Goal: Task Accomplishment & Management: Manage account settings

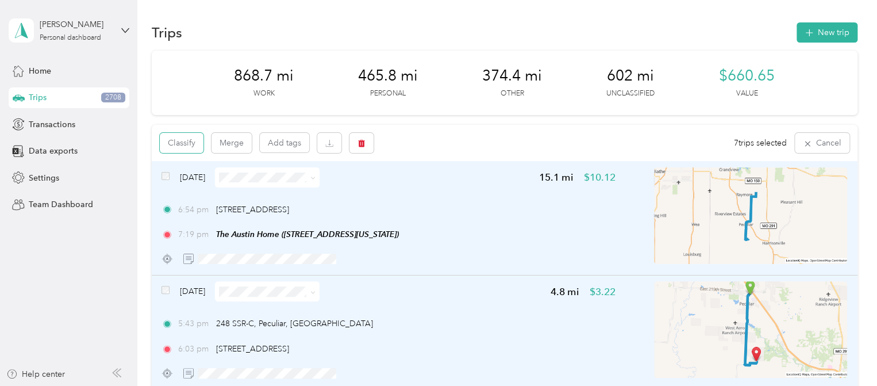
click at [179, 140] on button "Classify" at bounding box center [182, 143] width 44 height 20
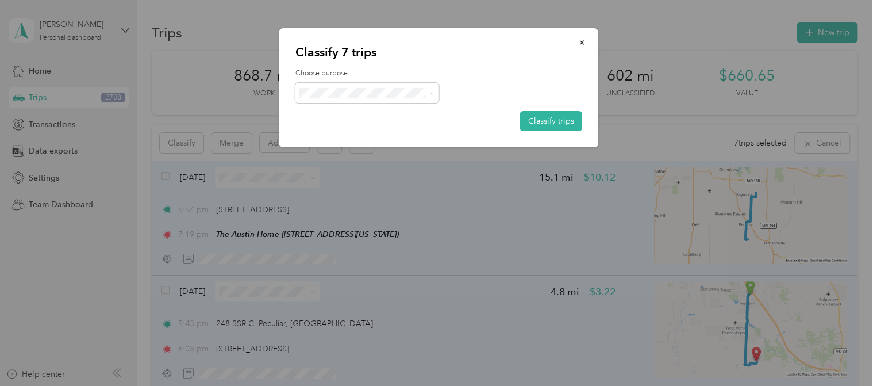
click at [536, 117] on button "Classify trips" at bounding box center [551, 121] width 62 height 20
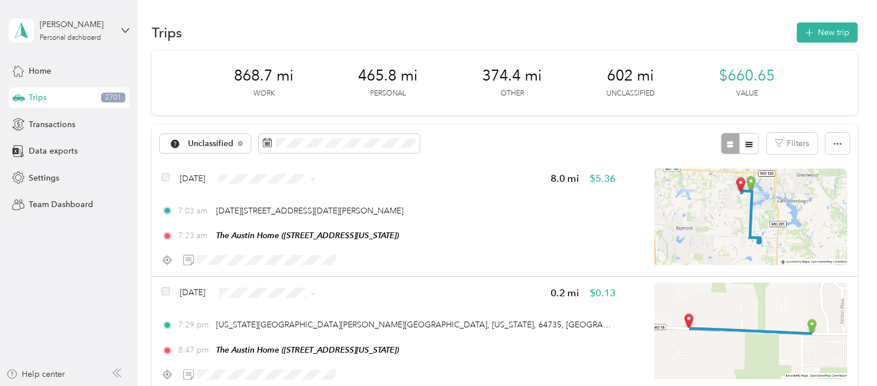
click at [315, 177] on icon at bounding box center [312, 178] width 5 height 5
click at [287, 217] on span "Personal" at bounding box center [312, 219] width 92 height 12
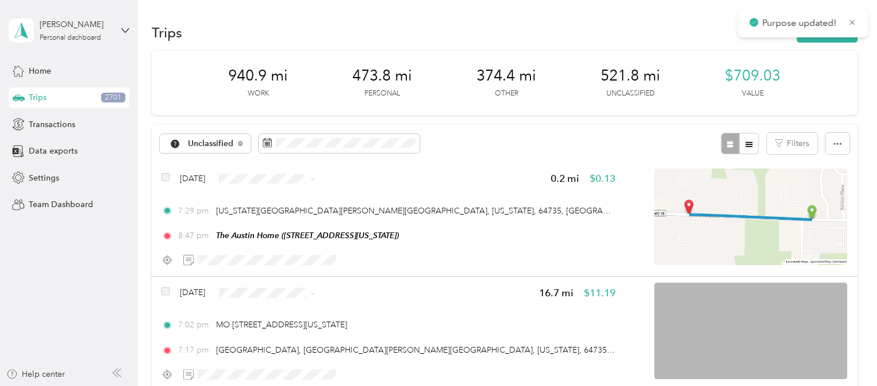
click at [315, 174] on span at bounding box center [312, 179] width 5 height 10
click at [315, 179] on icon at bounding box center [312, 178] width 5 height 5
click at [459, 137] on div "Unclassified Filters" at bounding box center [505, 143] width 706 height 37
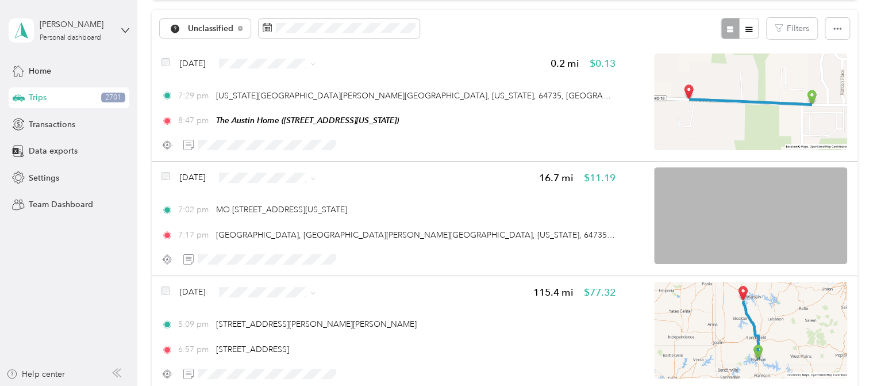
click at [164, 171] on span at bounding box center [165, 177] width 8 height 12
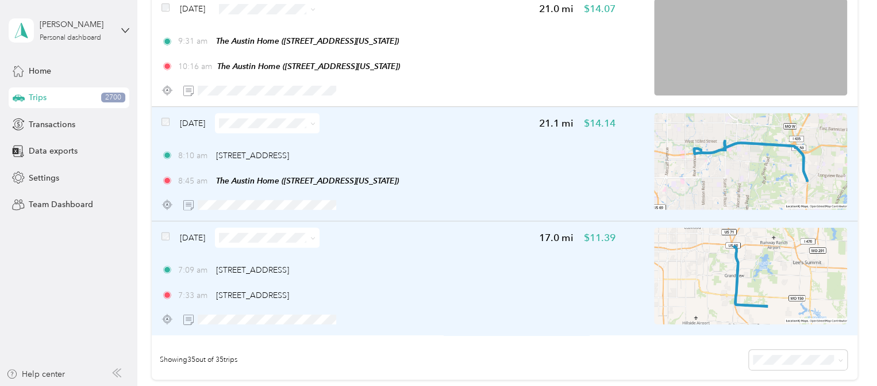
scroll to position [3807, 0]
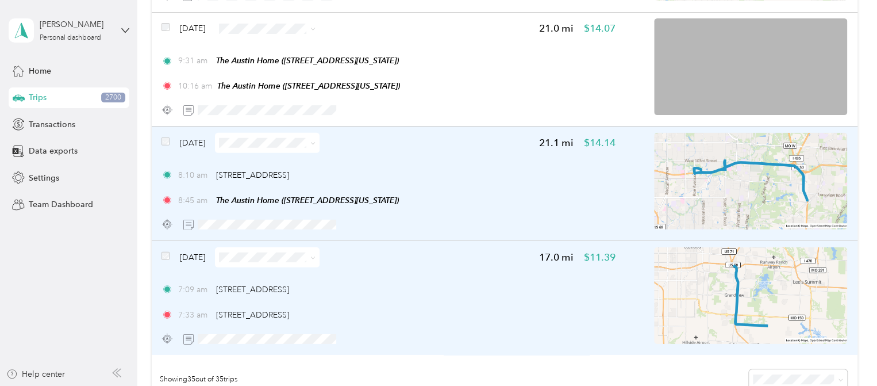
click at [315, 145] on icon at bounding box center [312, 143] width 5 height 5
click at [286, 284] on span "Medical" at bounding box center [307, 285] width 92 height 12
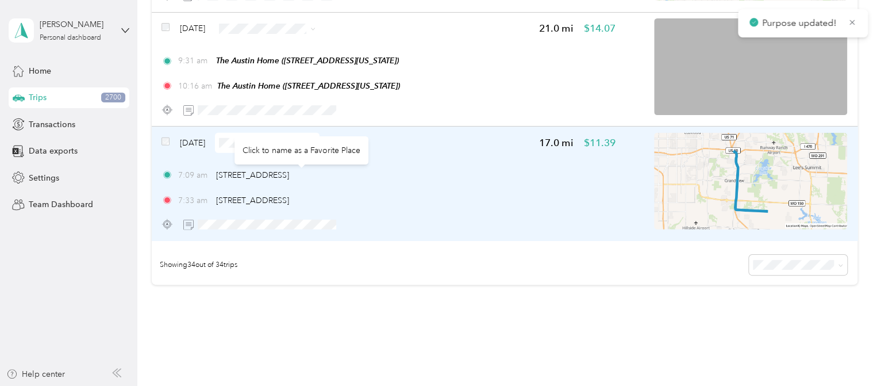
click at [329, 140] on div "Click to name as a Favorite Place" at bounding box center [301, 150] width 134 height 28
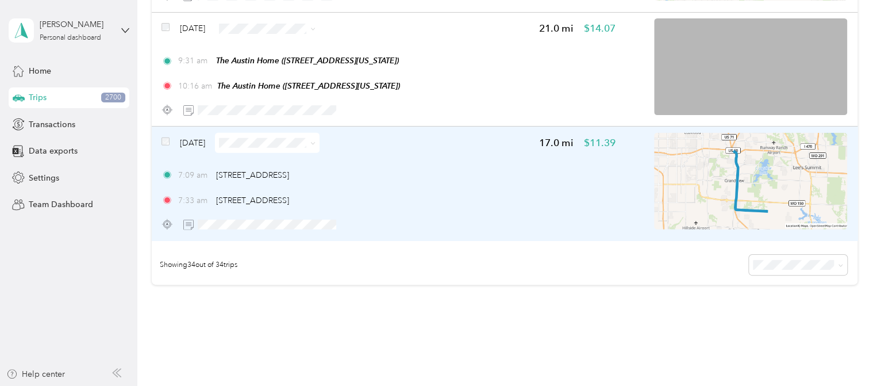
click at [319, 144] on span at bounding box center [267, 143] width 105 height 20
click at [315, 144] on span at bounding box center [310, 143] width 9 height 12
click at [315, 141] on icon at bounding box center [312, 143] width 5 height 5
click at [295, 280] on span "Medical" at bounding box center [307, 285] width 92 height 12
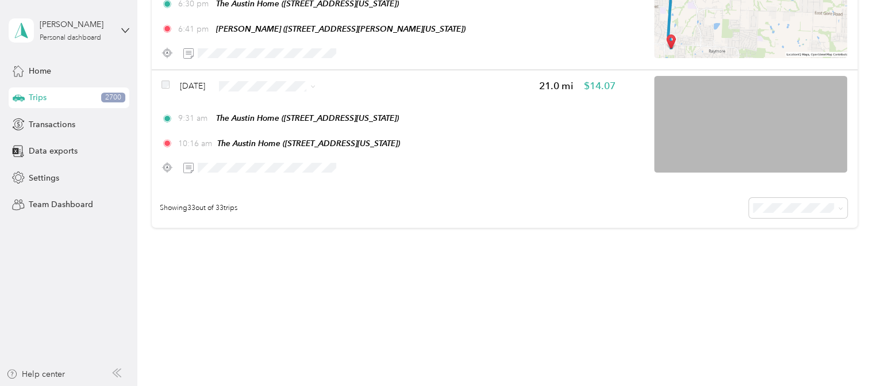
click at [736, 131] on img at bounding box center [750, 124] width 193 height 97
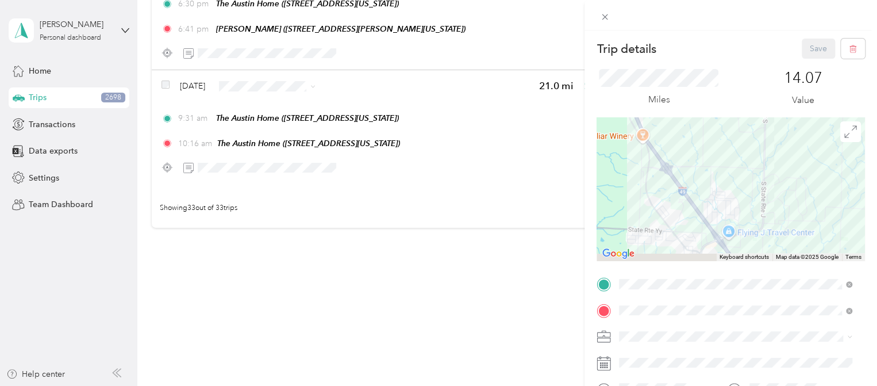
drag, startPoint x: 713, startPoint y: 217, endPoint x: 683, endPoint y: 91, distance: 129.5
click at [684, 94] on div "Trip details Save This trip cannot be edited because it is either under review,…" at bounding box center [730, 282] width 268 height 488
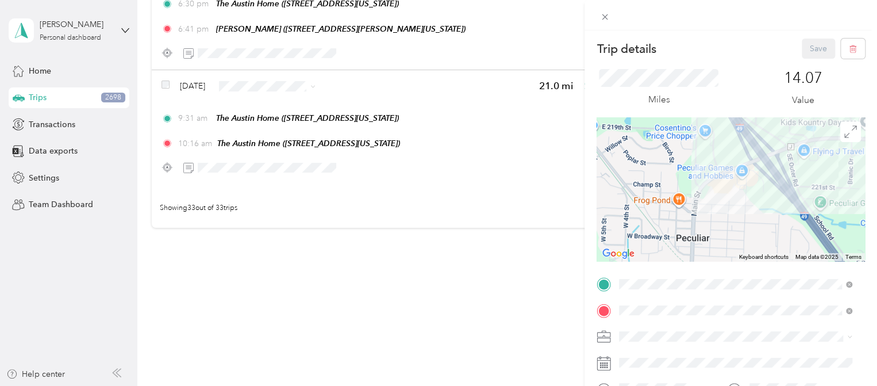
drag, startPoint x: 633, startPoint y: 184, endPoint x: 716, endPoint y: 199, distance: 84.0
click at [716, 199] on div at bounding box center [730, 189] width 268 height 144
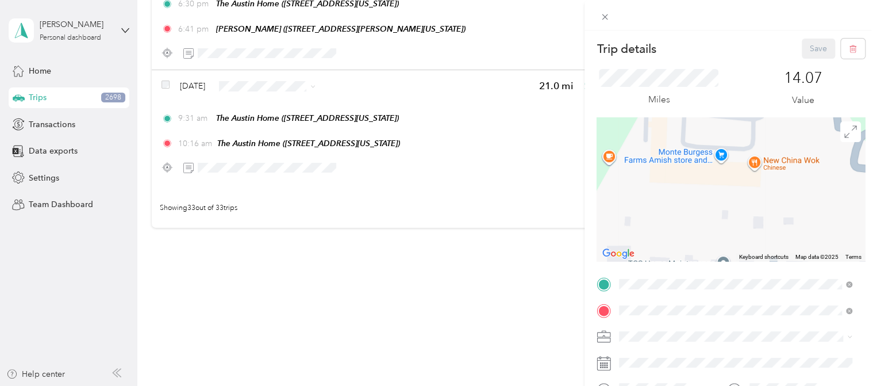
drag, startPoint x: 736, startPoint y: 143, endPoint x: 713, endPoint y: 266, distance: 125.1
click at [713, 266] on div "Trip details Save This trip cannot be edited because it is either under review,…" at bounding box center [730, 282] width 268 height 488
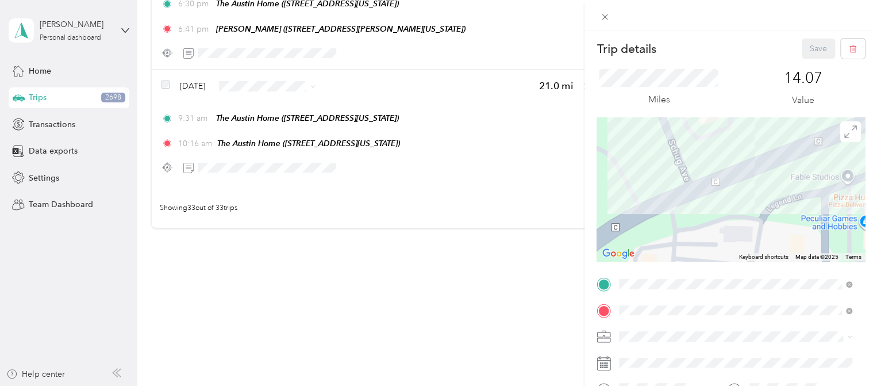
drag, startPoint x: 731, startPoint y: 190, endPoint x: 730, endPoint y: 215, distance: 24.7
click at [731, 219] on div at bounding box center [730, 189] width 268 height 144
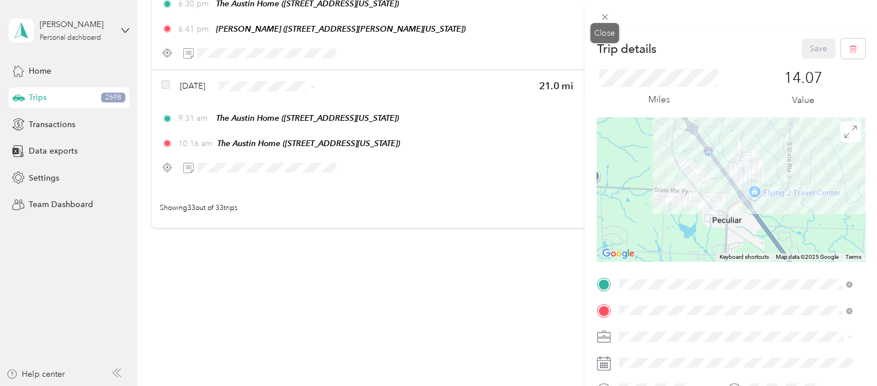
click at [603, 16] on icon at bounding box center [605, 17] width 6 height 6
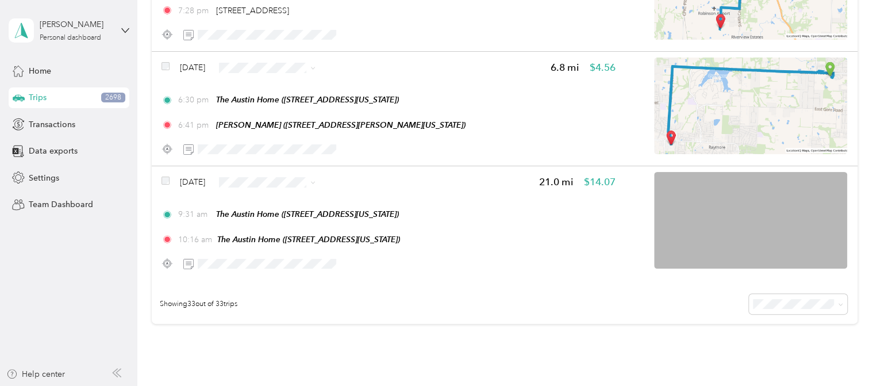
scroll to position [3635, 0]
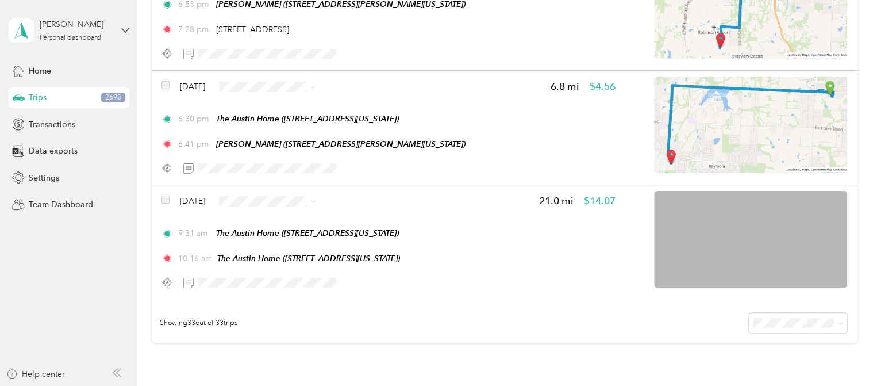
click at [315, 199] on icon at bounding box center [312, 201] width 5 height 5
click at [285, 242] on span "Personal" at bounding box center [307, 238] width 92 height 12
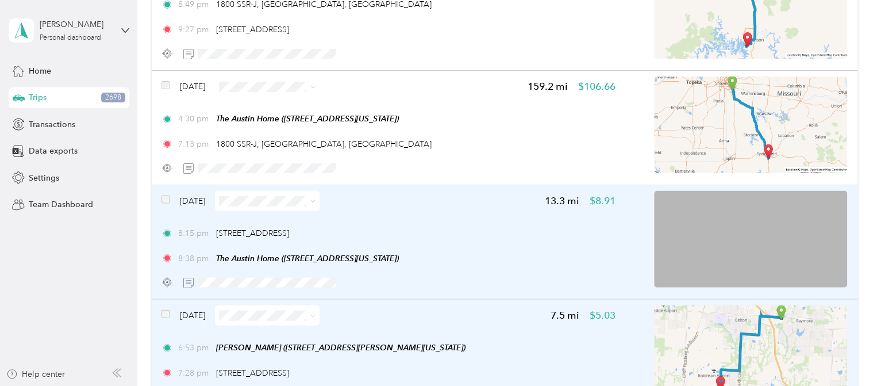
scroll to position [3290, 0]
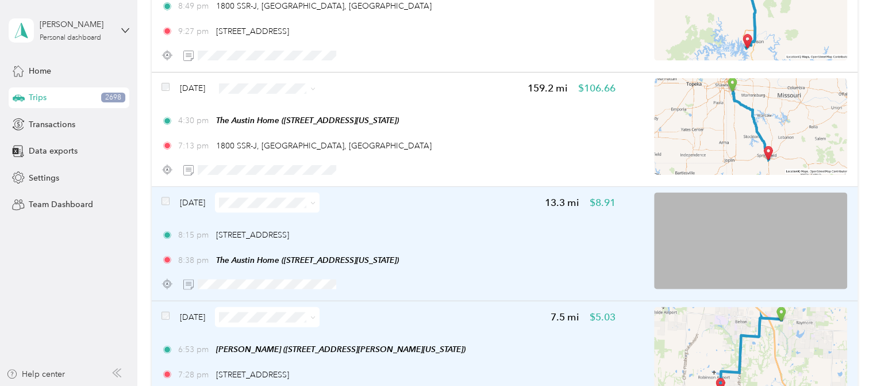
click at [315, 202] on icon at bounding box center [312, 203] width 5 height 5
click at [290, 226] on span "Work" at bounding box center [307, 224] width 92 height 12
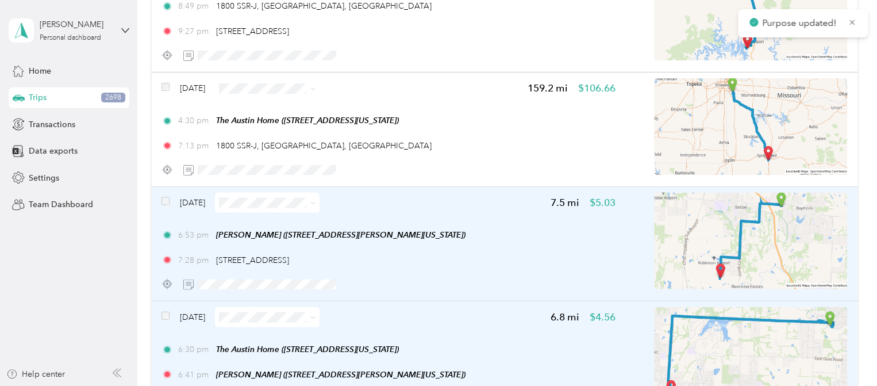
click at [315, 199] on span at bounding box center [312, 203] width 5 height 10
click at [315, 204] on span at bounding box center [310, 203] width 9 height 12
click at [315, 202] on icon at bounding box center [312, 203] width 5 height 5
click at [271, 220] on span "Work" at bounding box center [307, 224] width 92 height 12
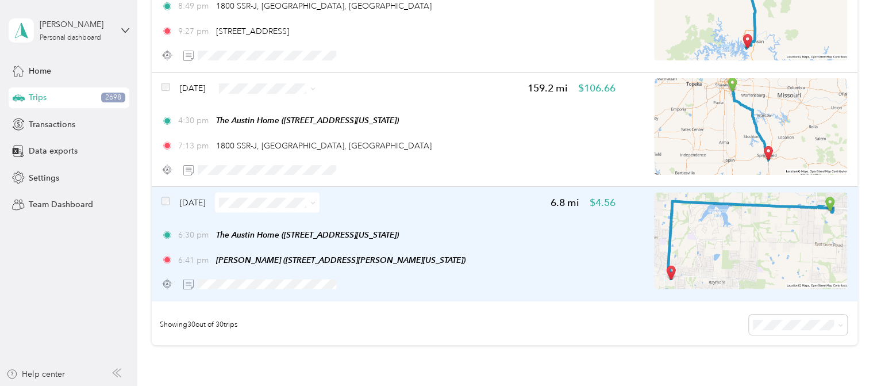
click at [315, 203] on icon at bounding box center [312, 203] width 3 height 2
click at [296, 219] on span "Work" at bounding box center [307, 224] width 92 height 12
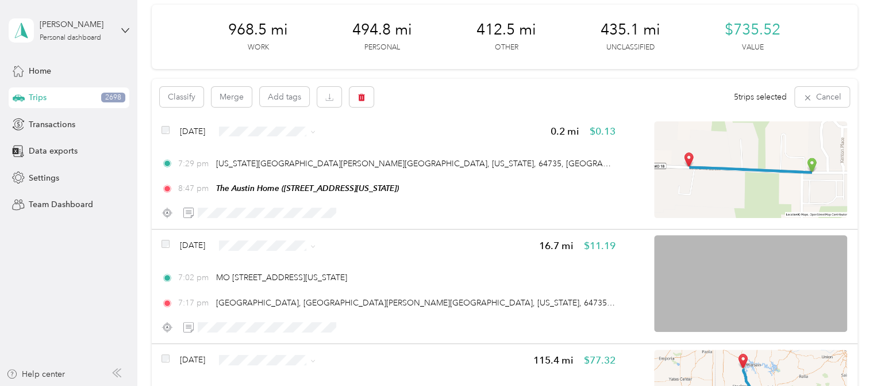
scroll to position [0, 0]
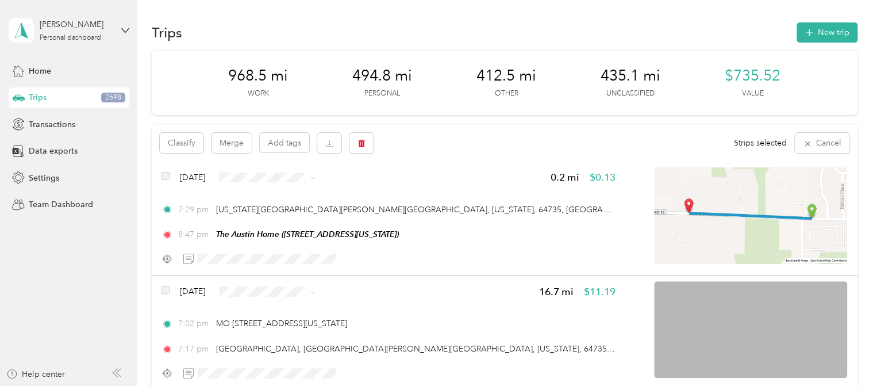
click at [51, 94] on div "Trips 2698" at bounding box center [69, 97] width 121 height 21
click at [51, 90] on div "Trips 2698" at bounding box center [69, 97] width 121 height 21
click at [46, 94] on span "Trips" at bounding box center [38, 97] width 18 height 12
click at [64, 22] on div "[PERSON_NAME]" at bounding box center [76, 24] width 72 height 12
drag, startPoint x: 52, startPoint y: 250, endPoint x: 53, endPoint y: 222, distance: 27.6
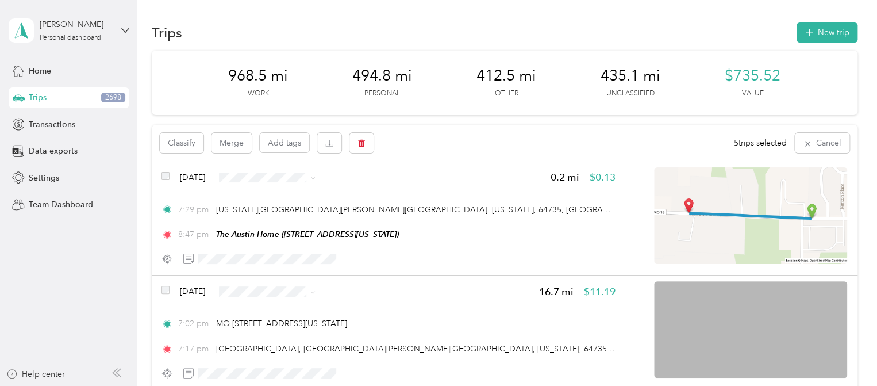
click at [51, 250] on aside "[PERSON_NAME] Personal dashboard Home Trips 2698 Transactions Data exports Sett…" at bounding box center [68, 193] width 137 height 386
click at [37, 74] on span "Home" at bounding box center [40, 71] width 22 height 12
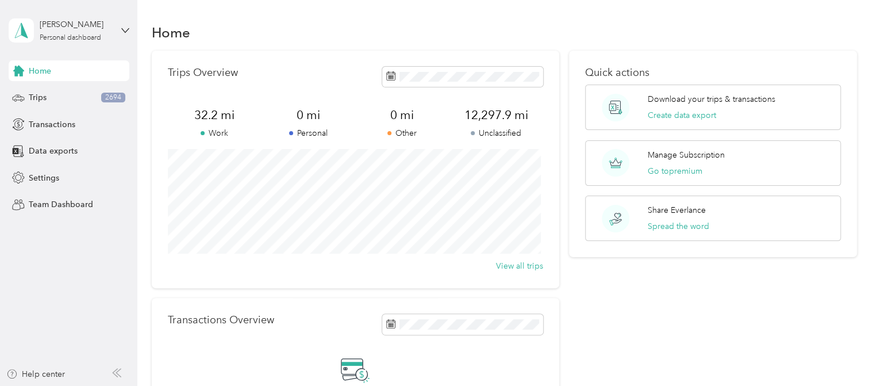
click at [44, 101] on span "Trips" at bounding box center [38, 97] width 18 height 12
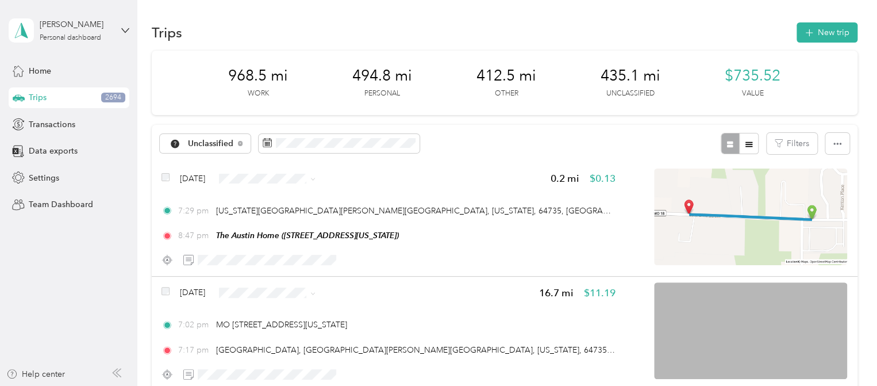
click at [43, 76] on span "Home" at bounding box center [40, 71] width 22 height 12
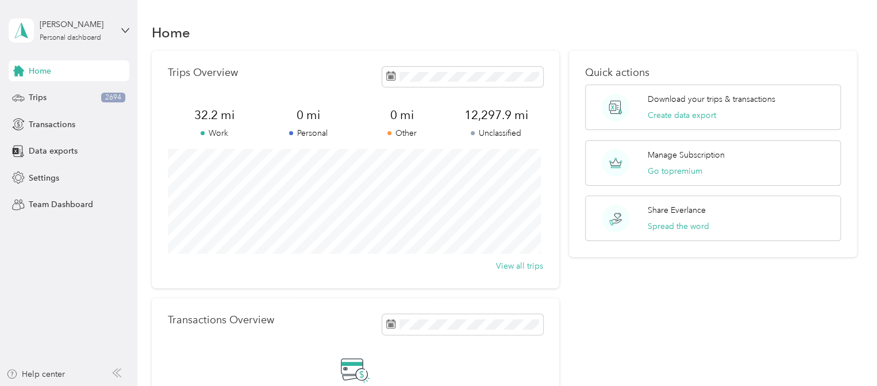
click at [42, 100] on span "Trips" at bounding box center [38, 97] width 18 height 12
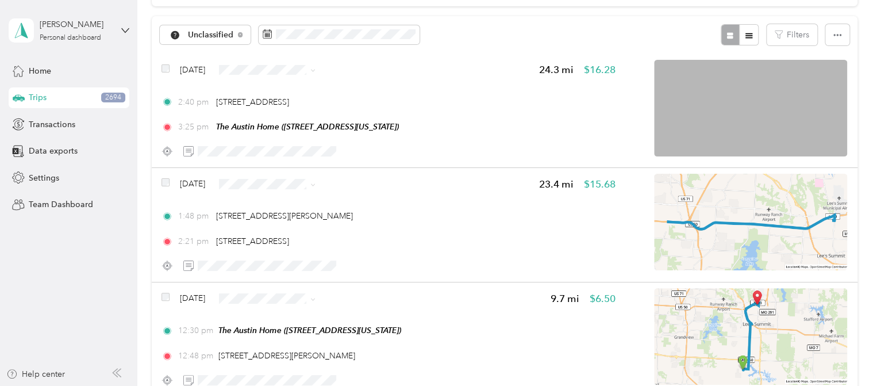
scroll to position [115, 0]
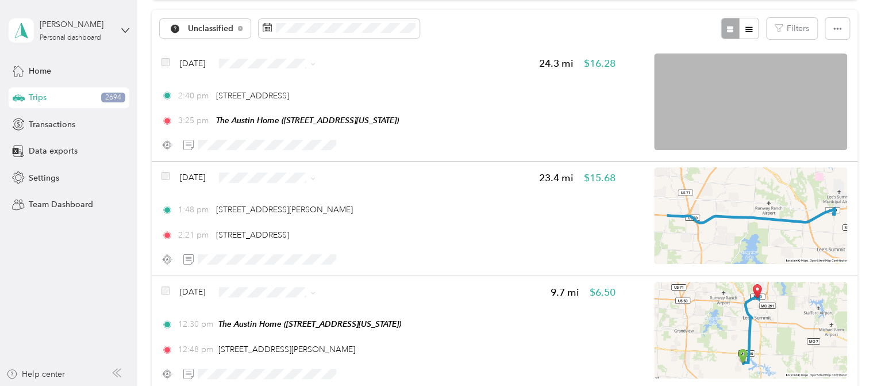
click at [315, 62] on icon at bounding box center [312, 63] width 5 height 5
click at [294, 85] on span "Work" at bounding box center [311, 81] width 92 height 12
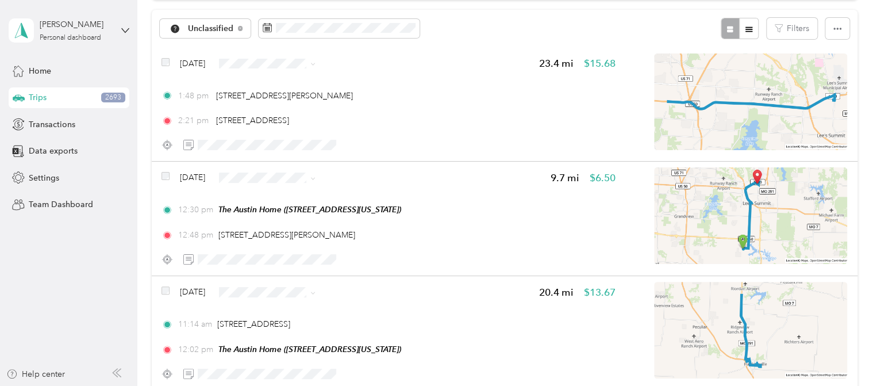
click at [315, 61] on icon at bounding box center [312, 63] width 5 height 5
click at [297, 80] on span "Work" at bounding box center [311, 84] width 92 height 12
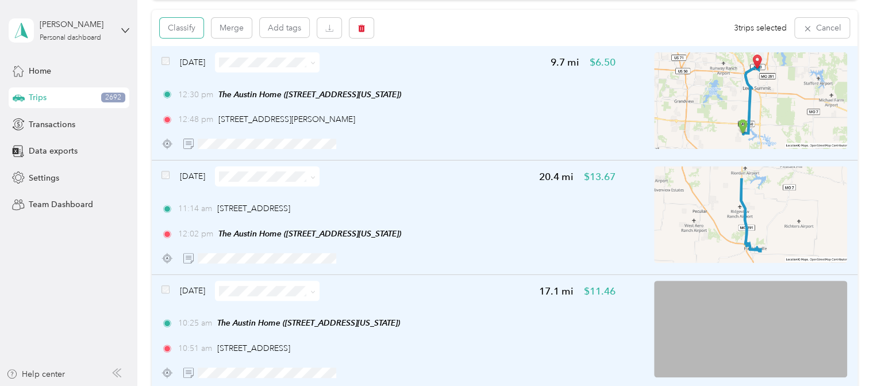
click at [183, 27] on button "Classify" at bounding box center [182, 28] width 44 height 20
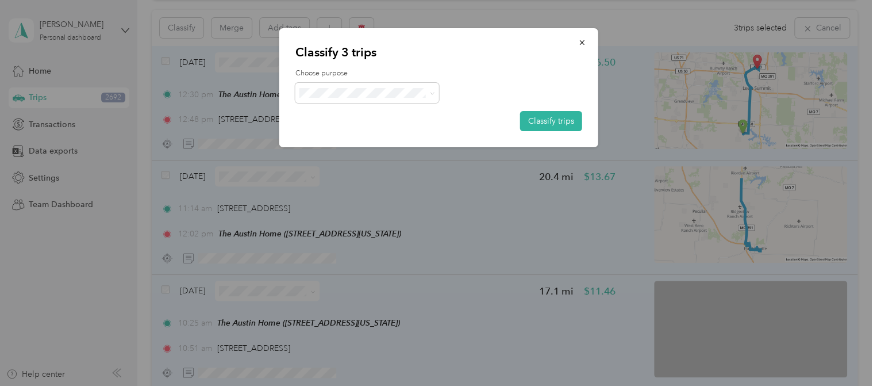
click at [430, 94] on icon at bounding box center [431, 93] width 5 height 5
click at [357, 114] on span "Work" at bounding box center [376, 113] width 107 height 12
click at [563, 122] on button "Classify trips" at bounding box center [551, 121] width 62 height 20
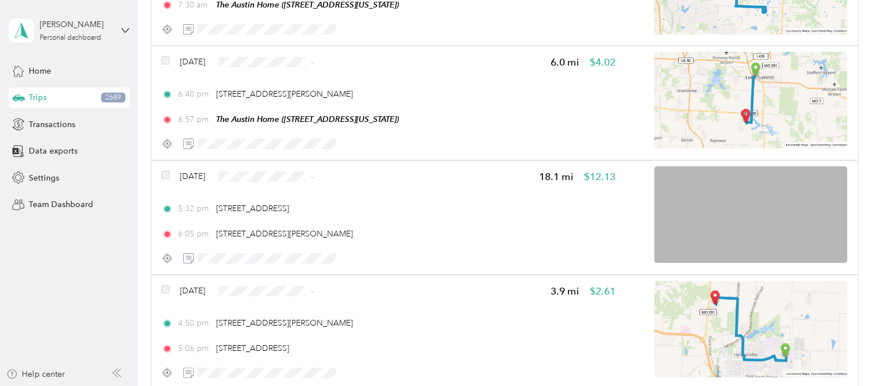
scroll to position [1, 0]
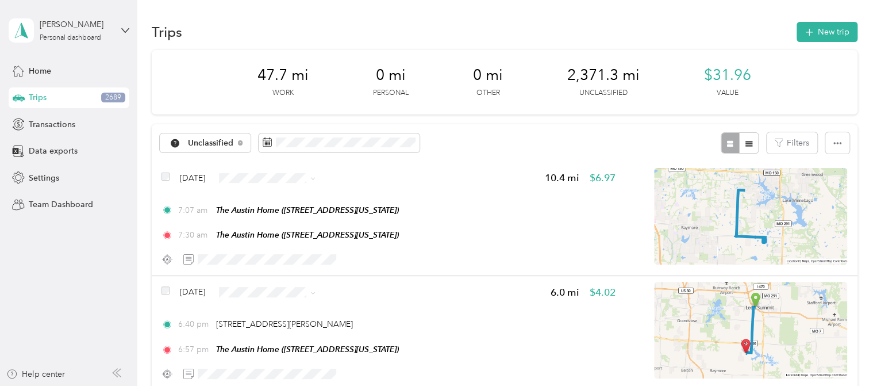
click at [315, 176] on icon at bounding box center [312, 178] width 5 height 5
click at [302, 218] on span "Personal" at bounding box center [311, 219] width 92 height 12
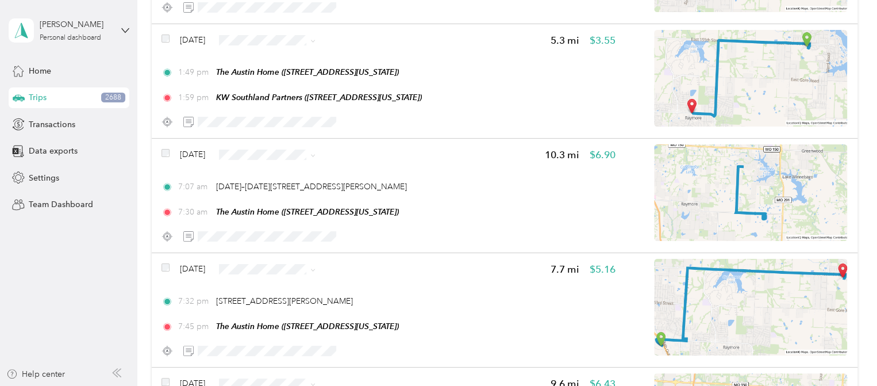
scroll to position [804, 0]
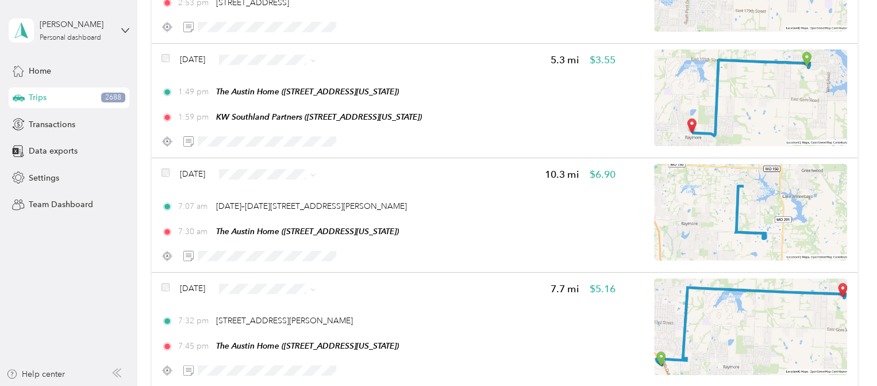
click at [315, 170] on span at bounding box center [312, 174] width 5 height 10
click at [315, 171] on span at bounding box center [312, 174] width 5 height 10
click at [315, 176] on icon at bounding box center [312, 174] width 5 height 5
click at [281, 212] on span "Personal" at bounding box center [311, 215] width 92 height 12
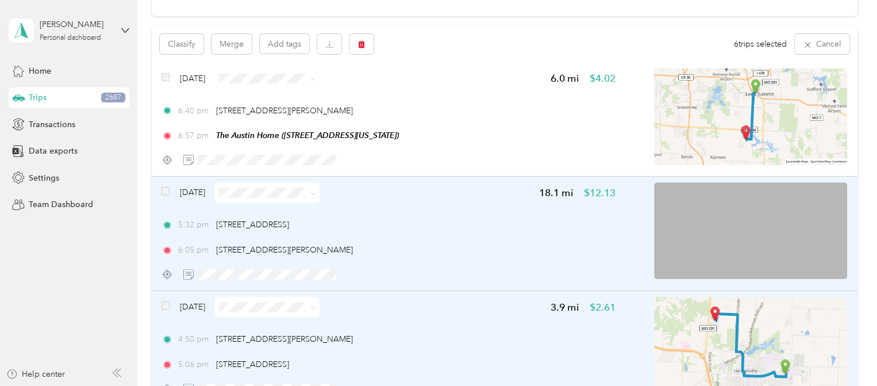
scroll to position [56, 0]
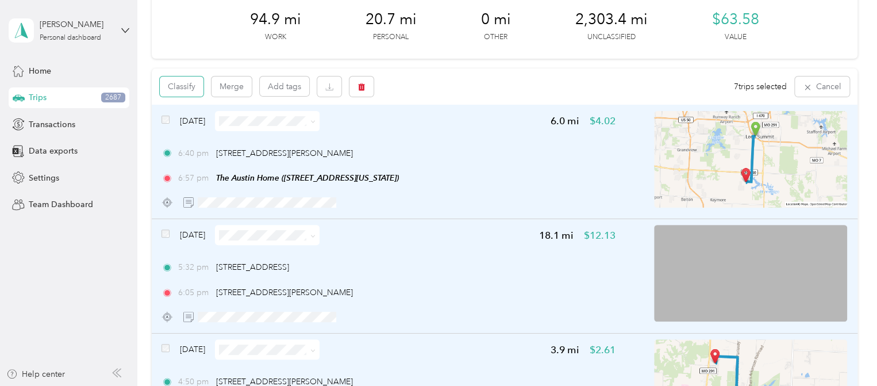
click at [184, 87] on button "Classify" at bounding box center [182, 86] width 44 height 20
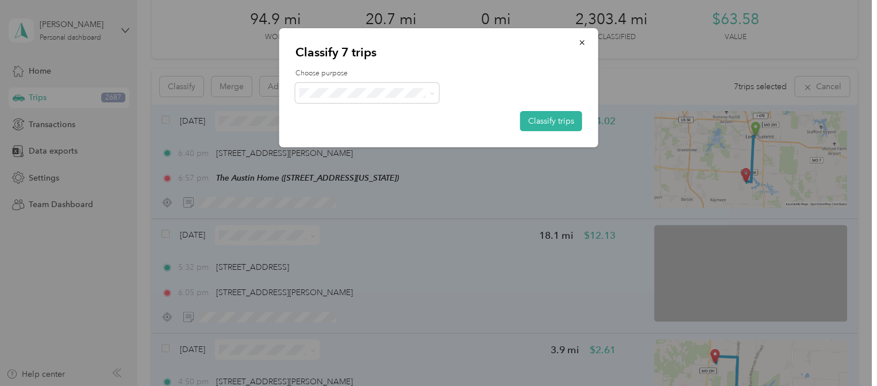
click at [550, 122] on button "Classify trips" at bounding box center [551, 121] width 62 height 20
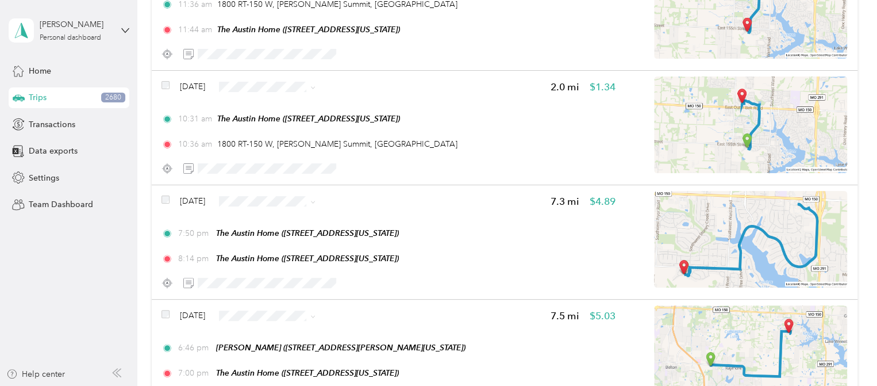
scroll to position [746, 0]
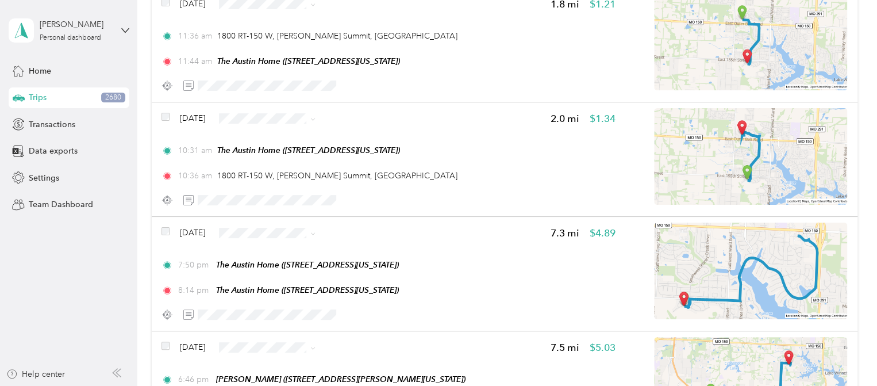
click at [315, 232] on icon at bounding box center [312, 233] width 5 height 5
click at [294, 88] on span "Personal" at bounding box center [311, 90] width 92 height 12
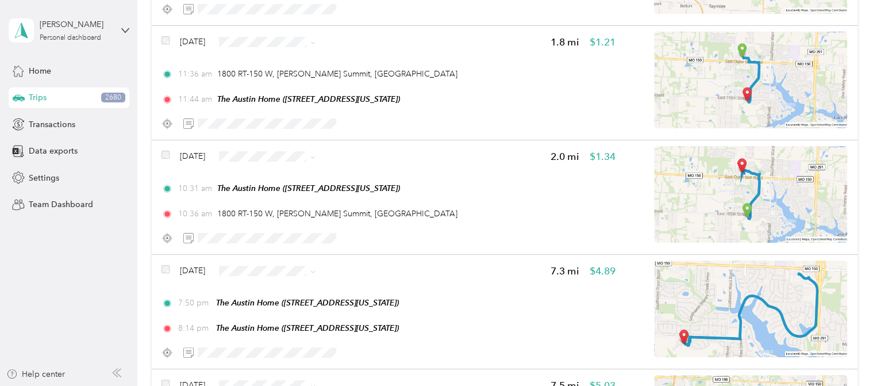
scroll to position [688, 0]
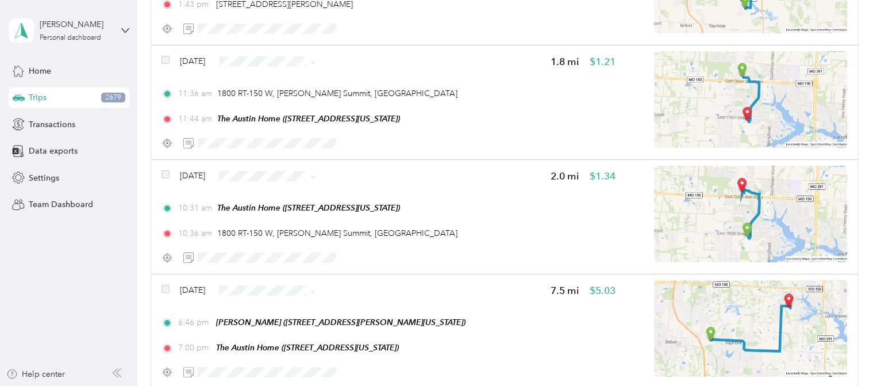
click at [315, 175] on icon at bounding box center [312, 176] width 5 height 5
click at [302, 221] on li "Personal" at bounding box center [301, 217] width 129 height 20
click at [336, 60] on div "Click to name as a Favorite Place" at bounding box center [280, 69] width 134 height 28
click at [315, 62] on icon at bounding box center [312, 62] width 5 height 5
click at [299, 102] on span "Personal" at bounding box center [311, 103] width 92 height 12
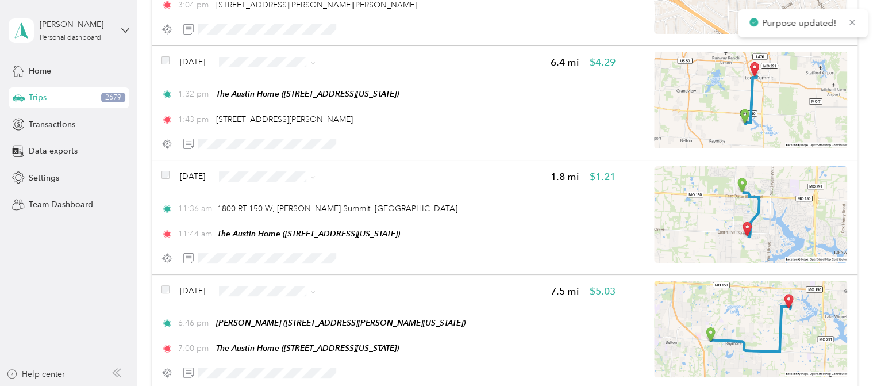
scroll to position [516, 0]
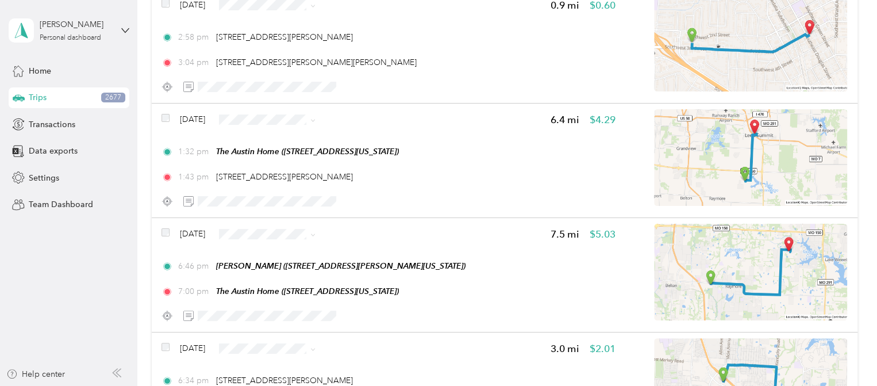
click at [315, 119] on icon at bounding box center [312, 120] width 5 height 5
click at [306, 165] on li "Personal" at bounding box center [301, 161] width 129 height 20
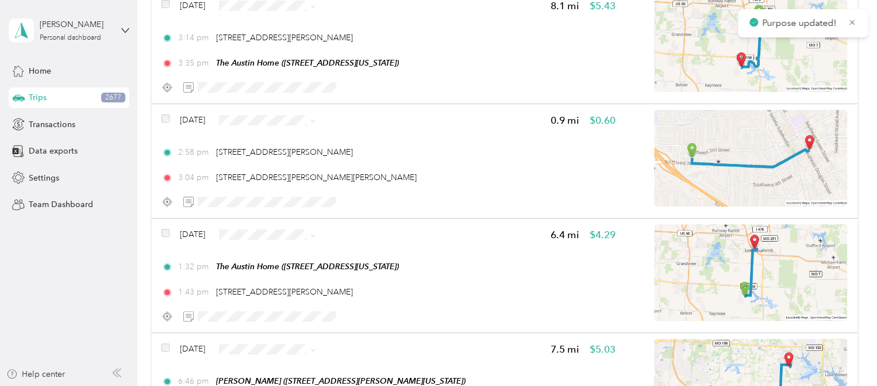
scroll to position [344, 0]
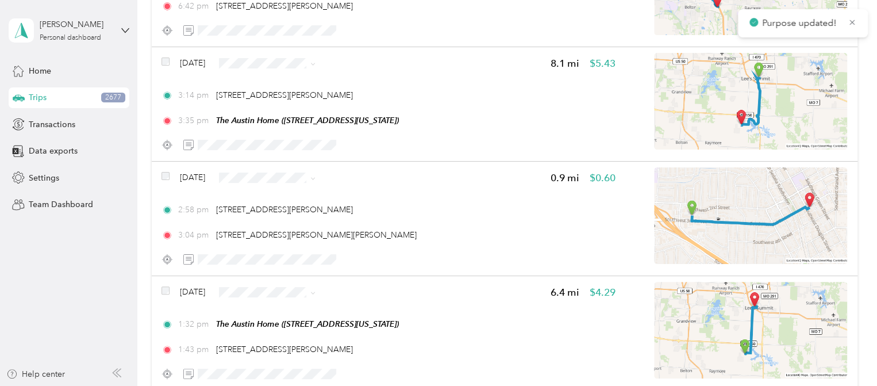
click at [315, 174] on span at bounding box center [312, 177] width 5 height 10
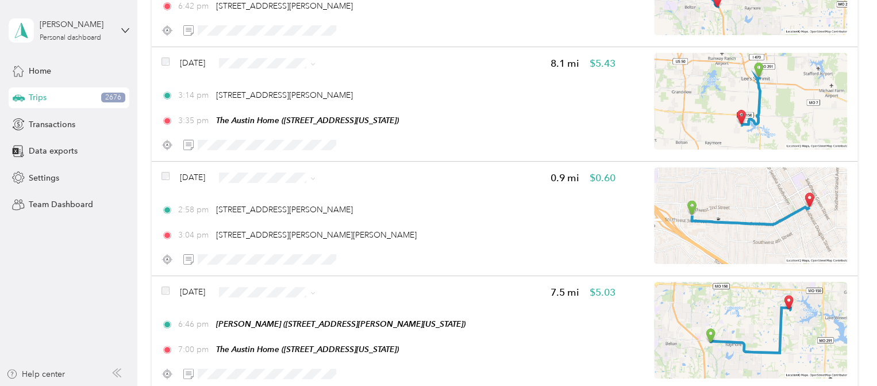
click at [315, 176] on icon at bounding box center [312, 178] width 5 height 5
click at [284, 215] on span "Personal" at bounding box center [311, 217] width 92 height 12
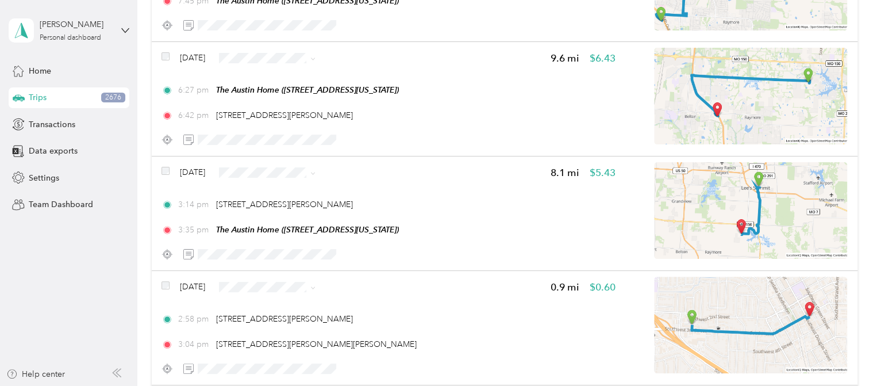
scroll to position [229, 0]
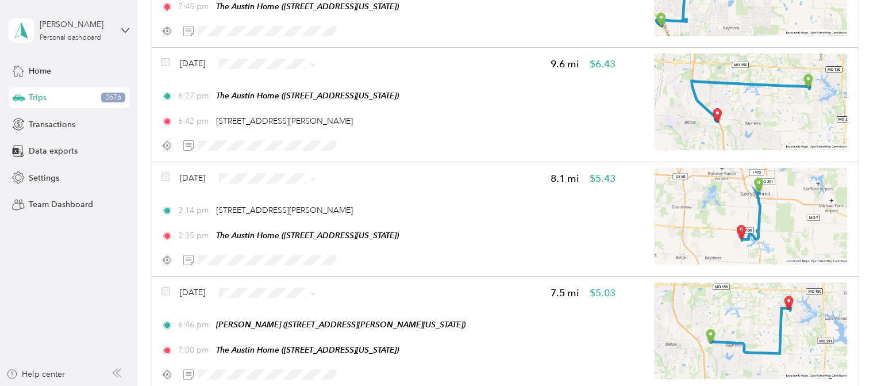
click at [319, 175] on span at bounding box center [267, 178] width 105 height 20
click at [315, 175] on span at bounding box center [310, 178] width 9 height 12
click at [315, 178] on icon at bounding box center [312, 178] width 5 height 5
click at [270, 219] on span "Personal" at bounding box center [311, 219] width 92 height 12
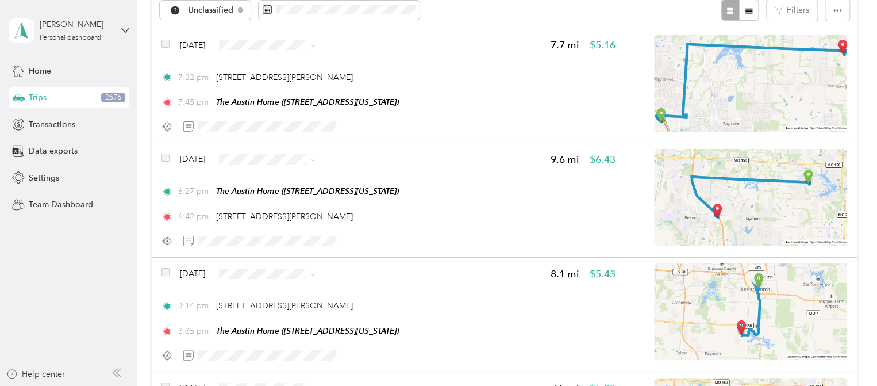
scroll to position [114, 0]
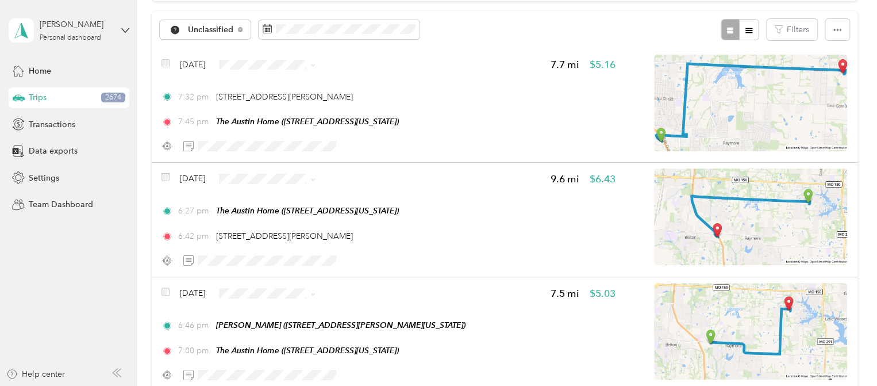
click at [315, 63] on icon at bounding box center [312, 65] width 5 height 5
click at [302, 103] on span "Personal" at bounding box center [311, 105] width 92 height 12
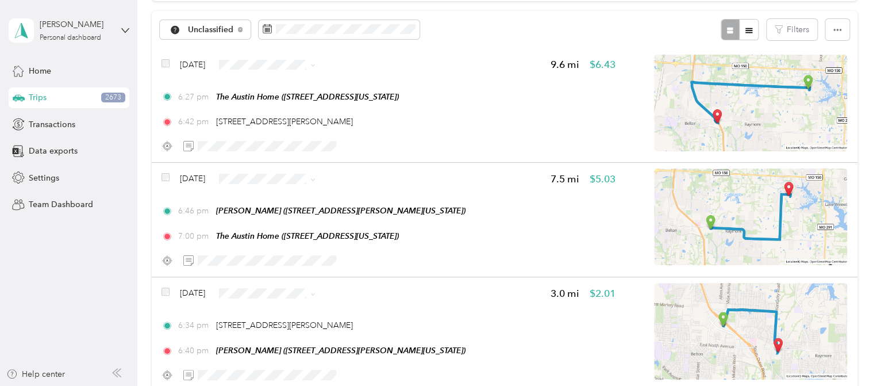
click at [272, 121] on span "[STREET_ADDRESS][PERSON_NAME]" at bounding box center [284, 122] width 137 height 10
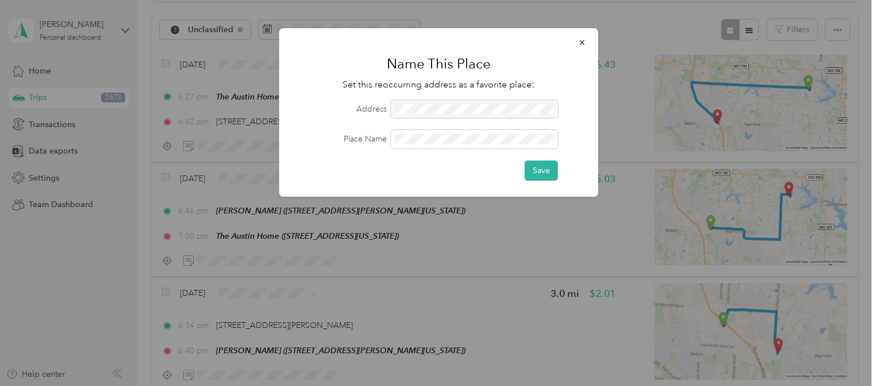
click at [536, 166] on button "Save" at bounding box center [541, 170] width 33 height 20
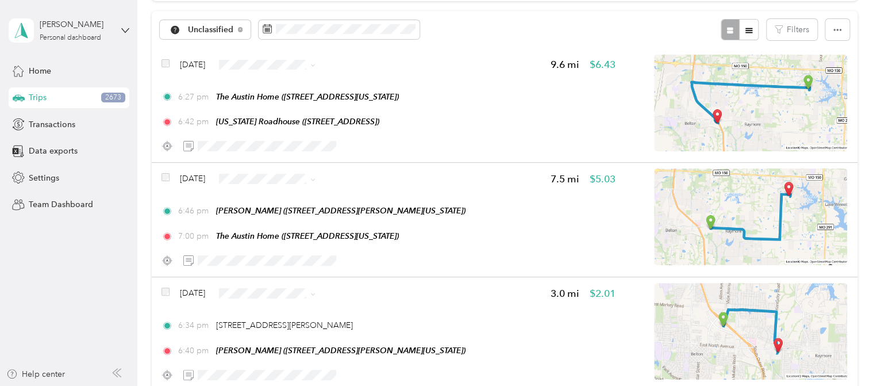
click at [315, 64] on icon at bounding box center [312, 65] width 5 height 5
click at [287, 102] on span "Personal" at bounding box center [311, 105] width 92 height 12
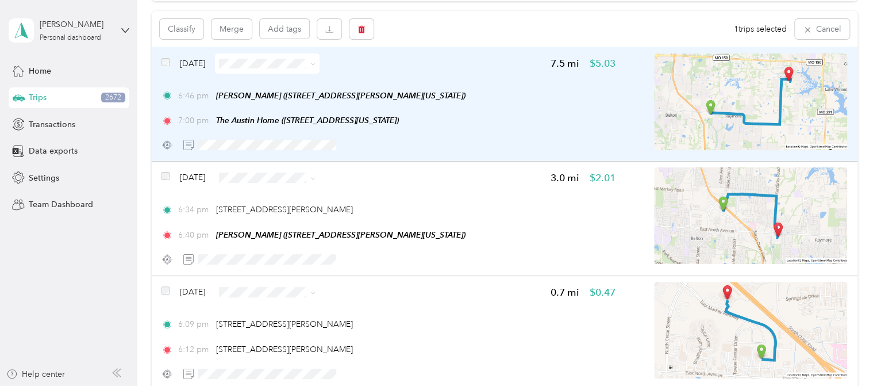
click at [160, 176] on div "[DATE] 3.0 mi $2.01 6:34 pm [STREET_ADDRESS][PERSON_NAME] 6:40 pm [PERSON_NAME]…" at bounding box center [505, 218] width 706 height 114
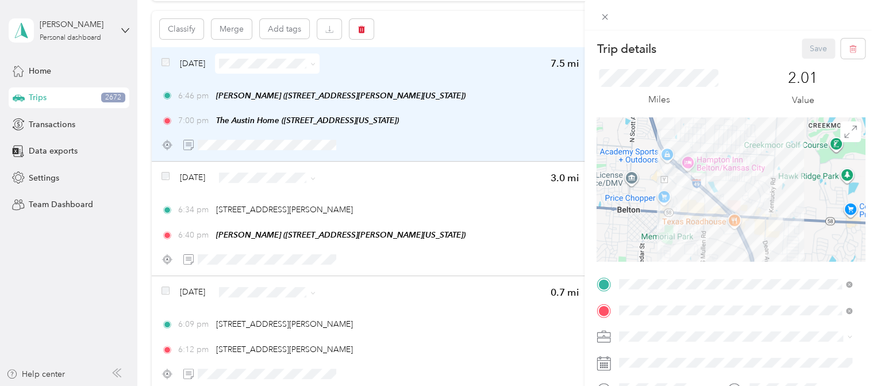
click at [163, 176] on div "Trip details Save This trip cannot be edited because it is either under review,…" at bounding box center [438, 193] width 877 height 386
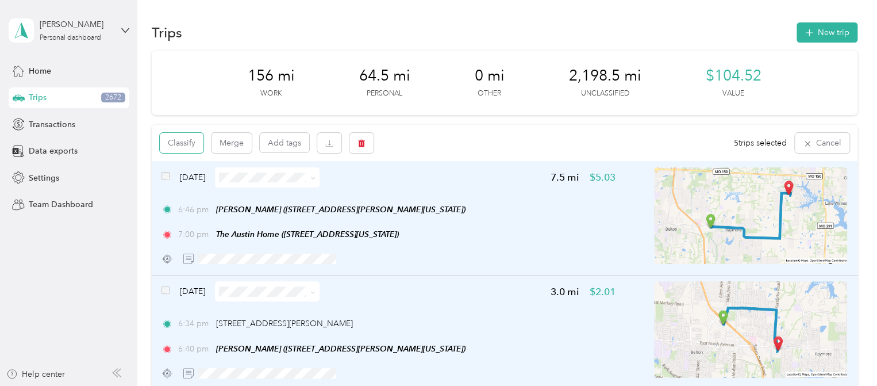
click at [188, 140] on button "Classify" at bounding box center [182, 143] width 44 height 20
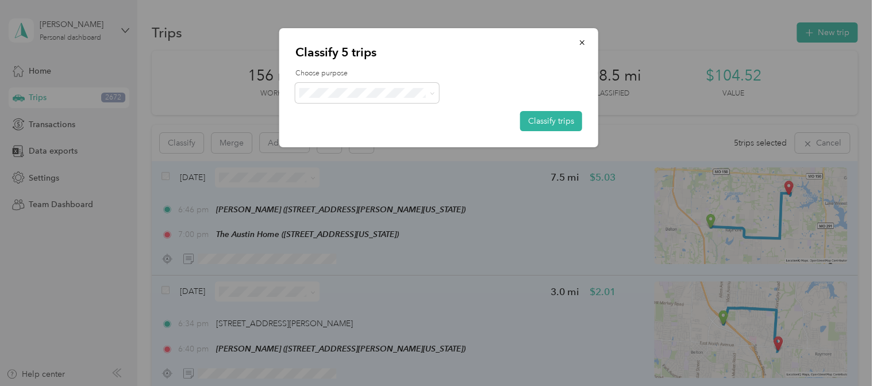
click at [432, 91] on icon at bounding box center [431, 93] width 5 height 5
click at [345, 131] on span "Personal" at bounding box center [376, 134] width 107 height 12
click at [554, 119] on button "Classify trips" at bounding box center [551, 121] width 62 height 20
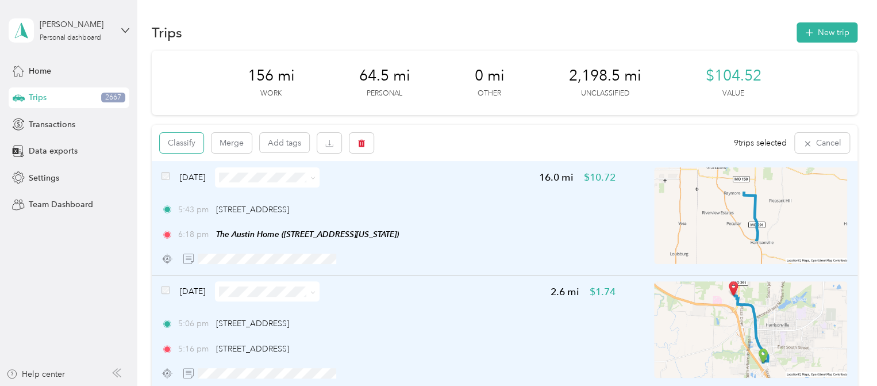
click at [182, 144] on button "Classify" at bounding box center [182, 143] width 44 height 20
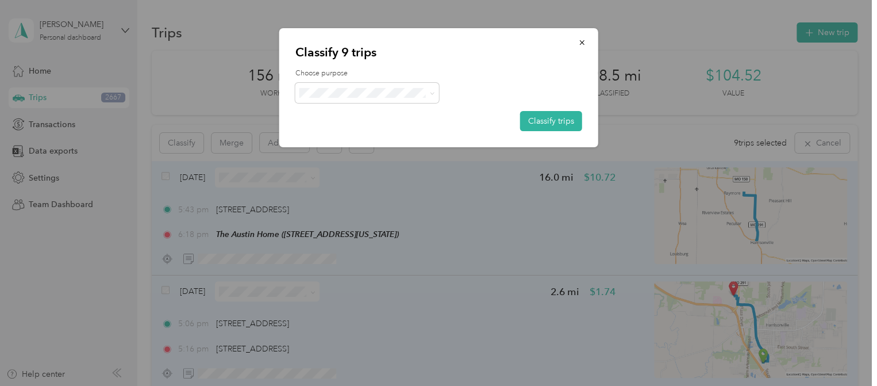
click at [434, 91] on span at bounding box center [367, 93] width 144 height 20
click at [431, 93] on icon at bounding box center [431, 93] width 5 height 5
click at [326, 112] on span "Work" at bounding box center [376, 114] width 107 height 12
click at [555, 119] on button "Classify trips" at bounding box center [551, 121] width 62 height 20
